Goal: Information Seeking & Learning: Learn about a topic

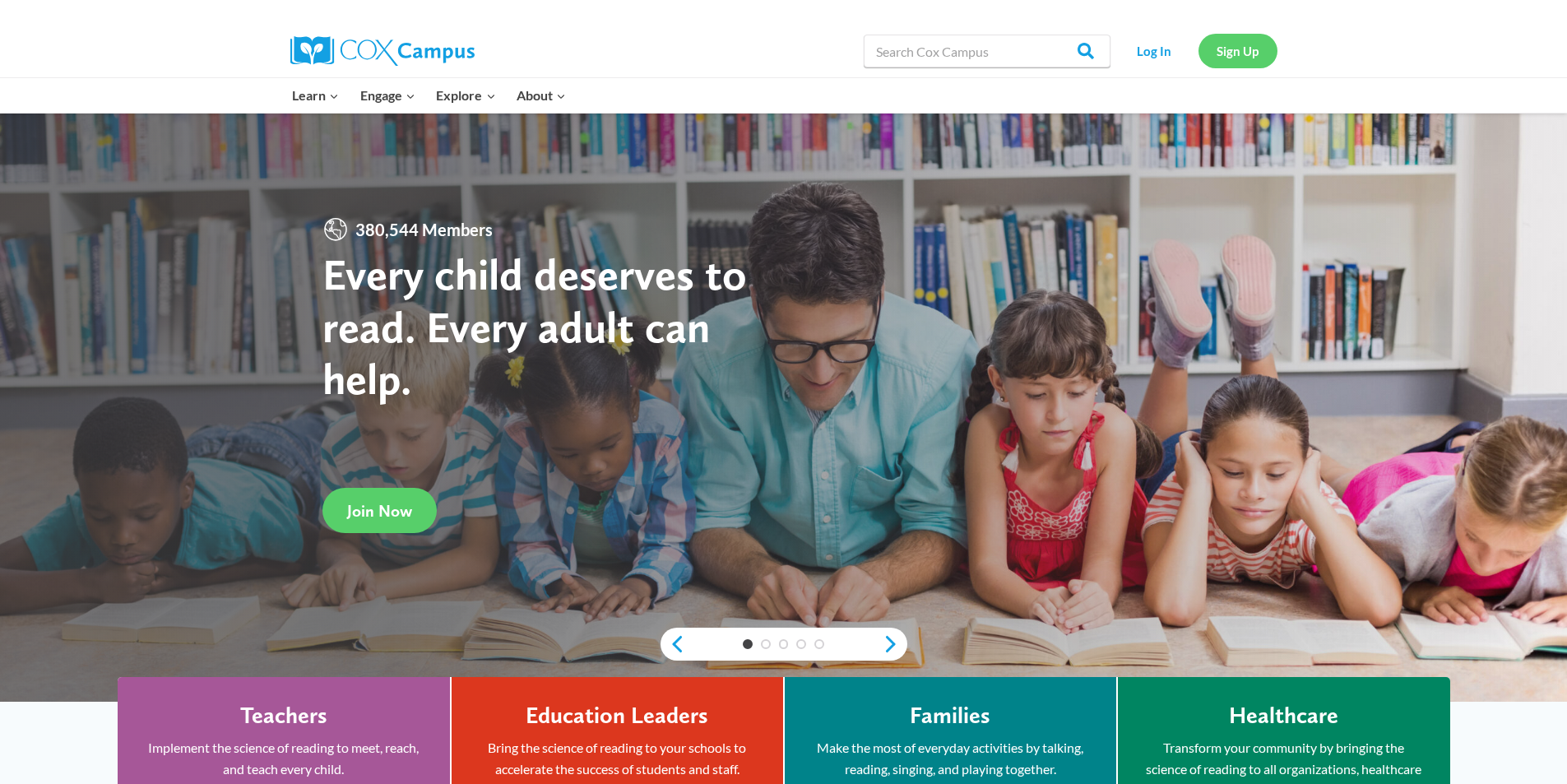
click at [1201, 41] on link "Sign Up" at bounding box center [1239, 51] width 79 height 34
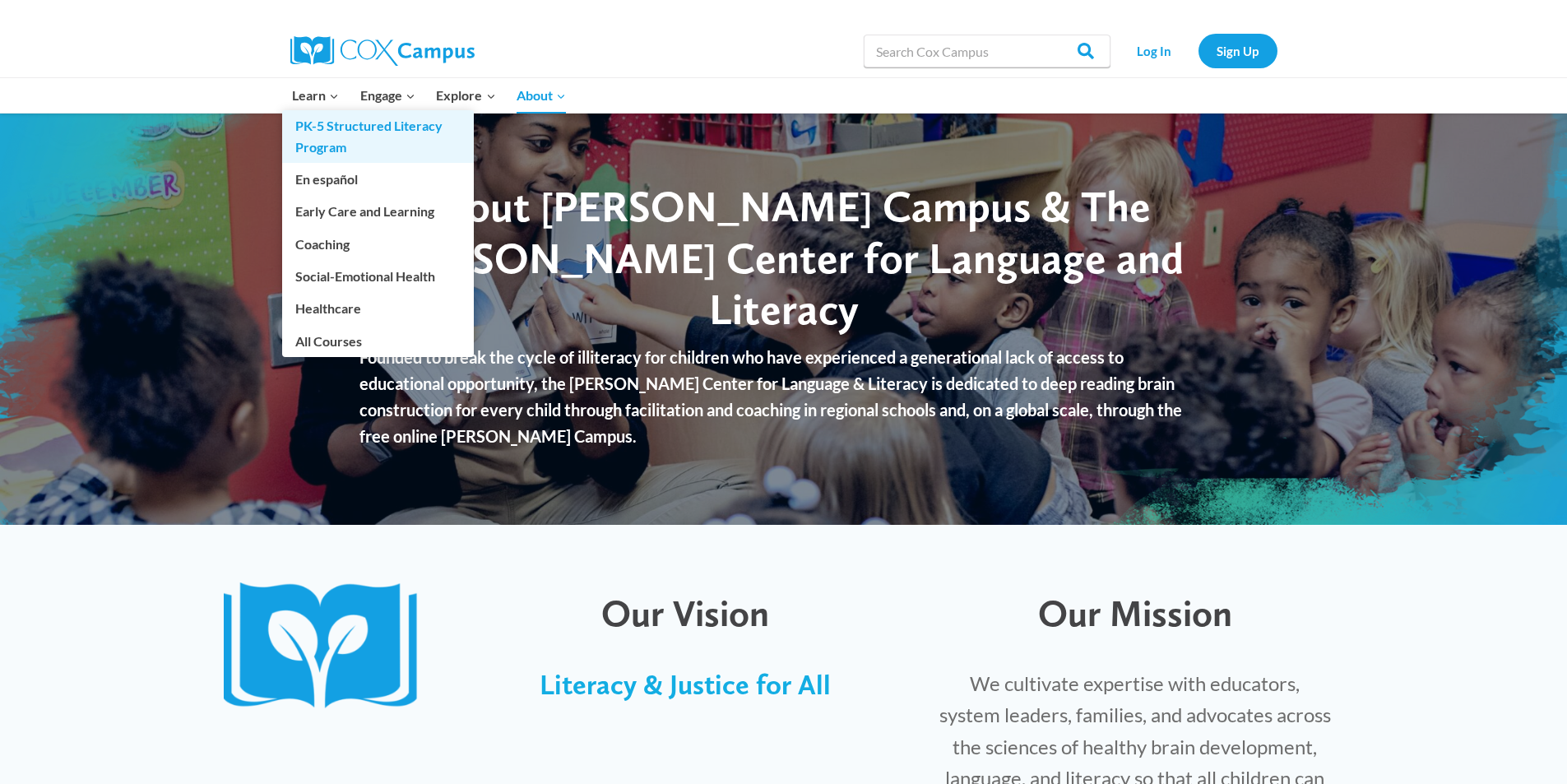
click at [331, 144] on link "PK-5 Structured Literacy Program" at bounding box center [377, 137] width 192 height 52
